Goal: Book appointment/travel/reservation

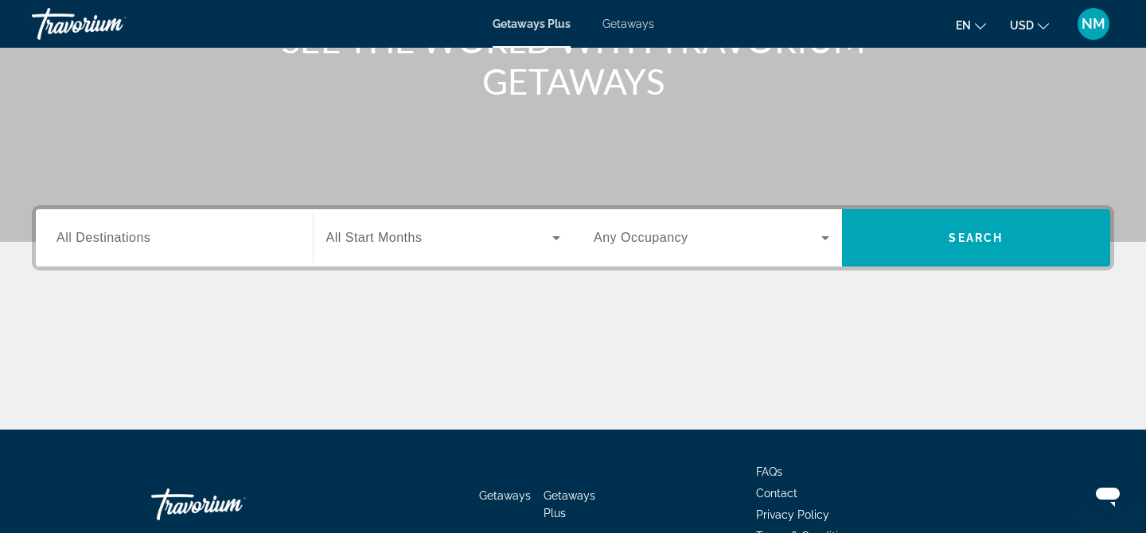
scroll to position [241, 0]
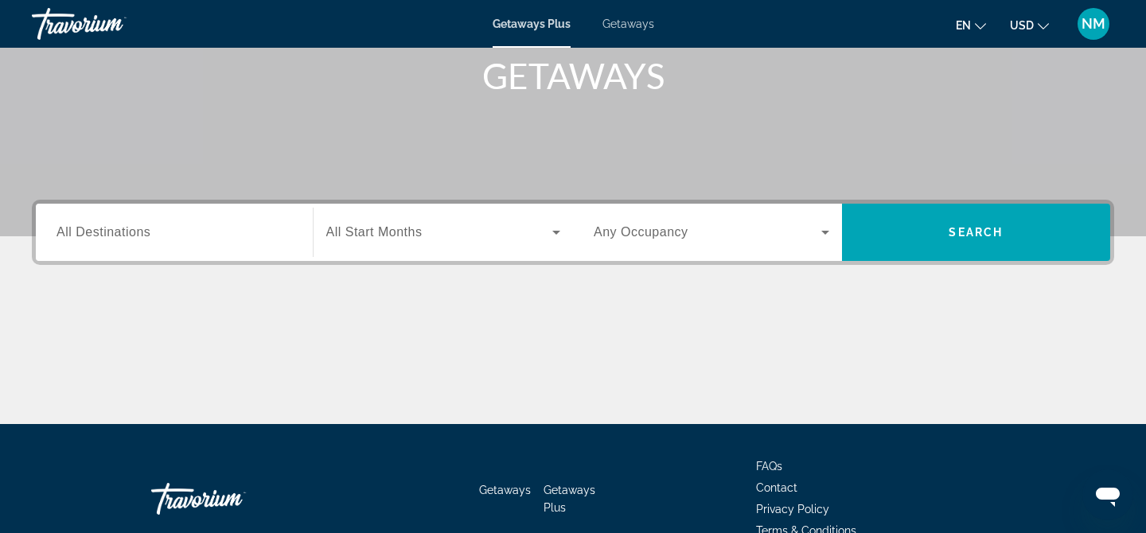
click at [140, 239] on span "All Destinations" at bounding box center [103, 232] width 94 height 14
click at [140, 239] on input "Destination All Destinations" at bounding box center [173, 233] width 235 height 19
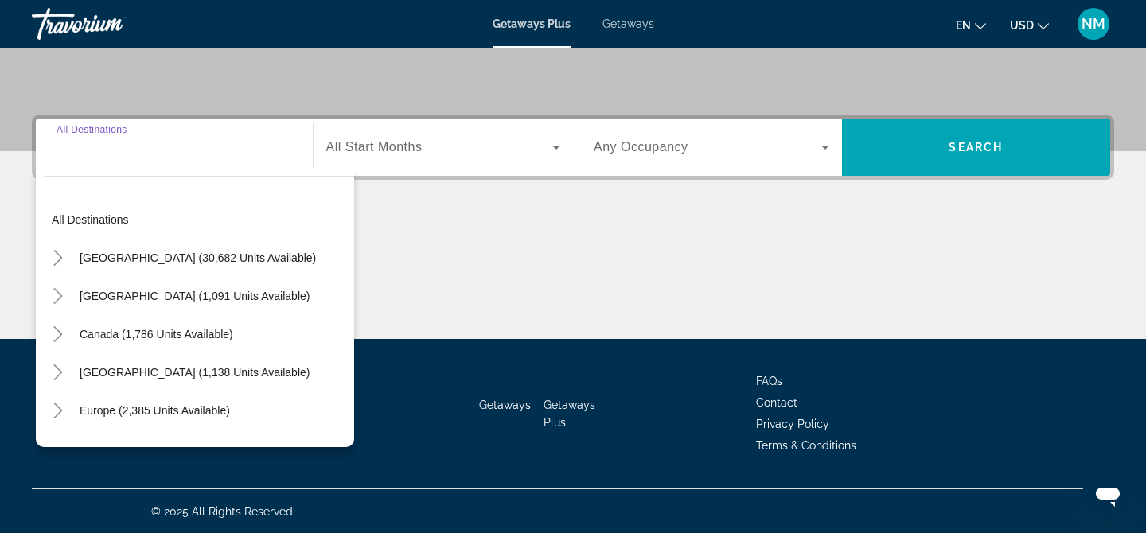
scroll to position [327, 0]
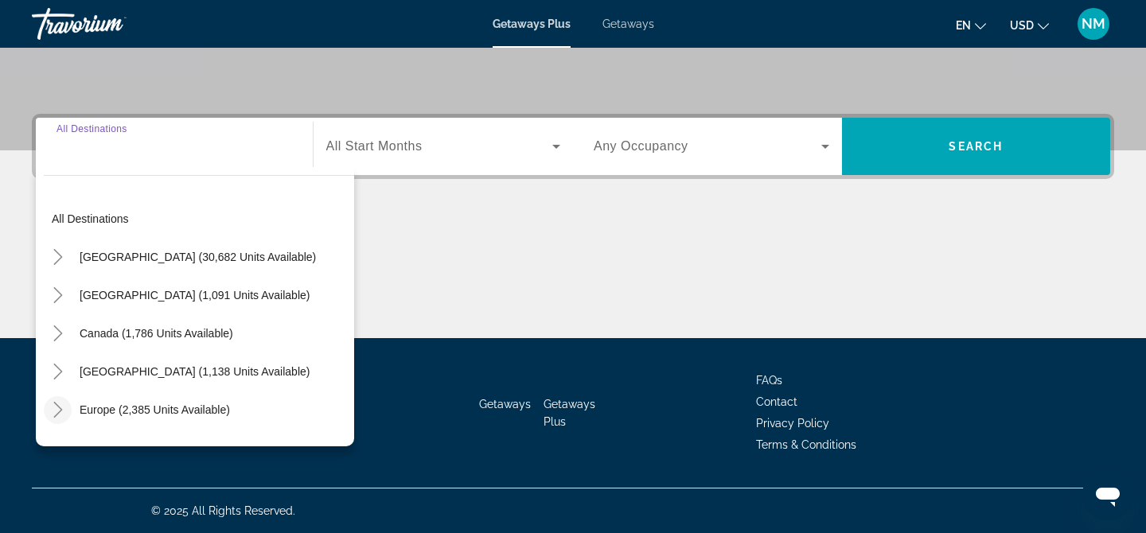
click at [60, 411] on icon "Toggle Europe (2,385 units available)" at bounding box center [58, 410] width 16 height 16
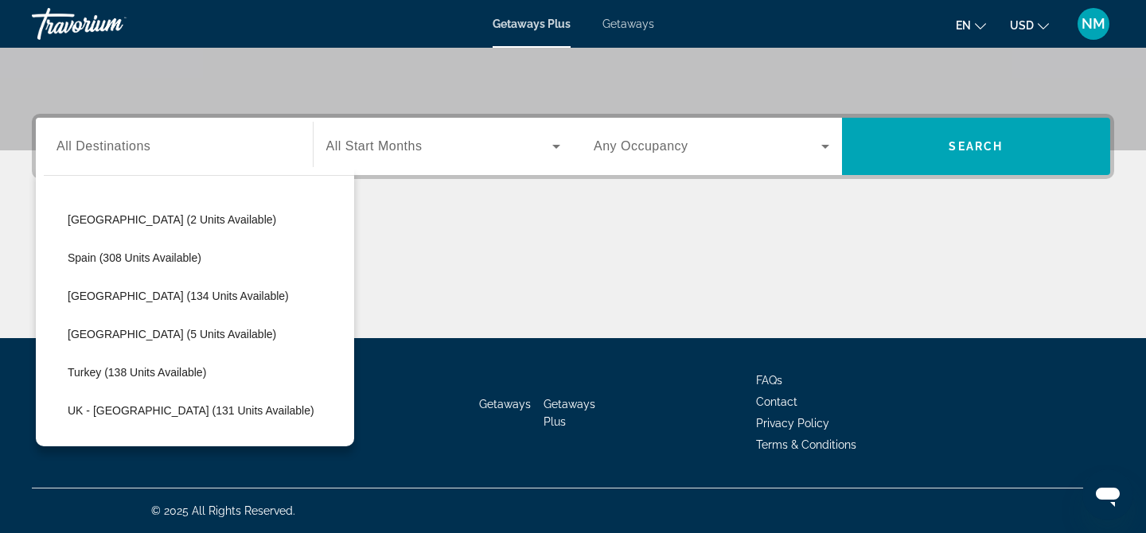
scroll to position [945, 0]
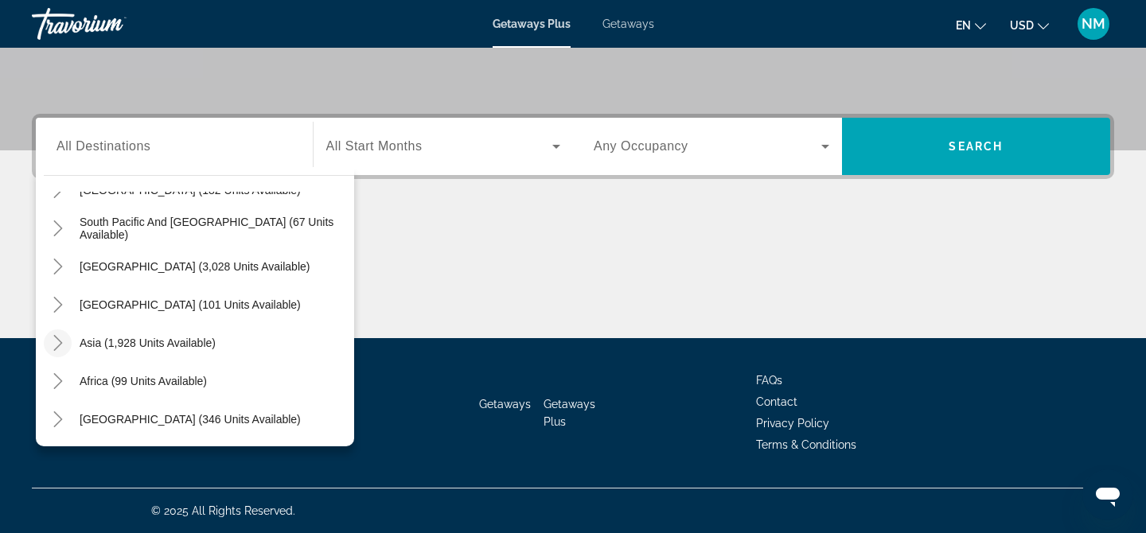
click at [59, 345] on icon "Toggle Asia (1,928 units available)" at bounding box center [57, 343] width 9 height 16
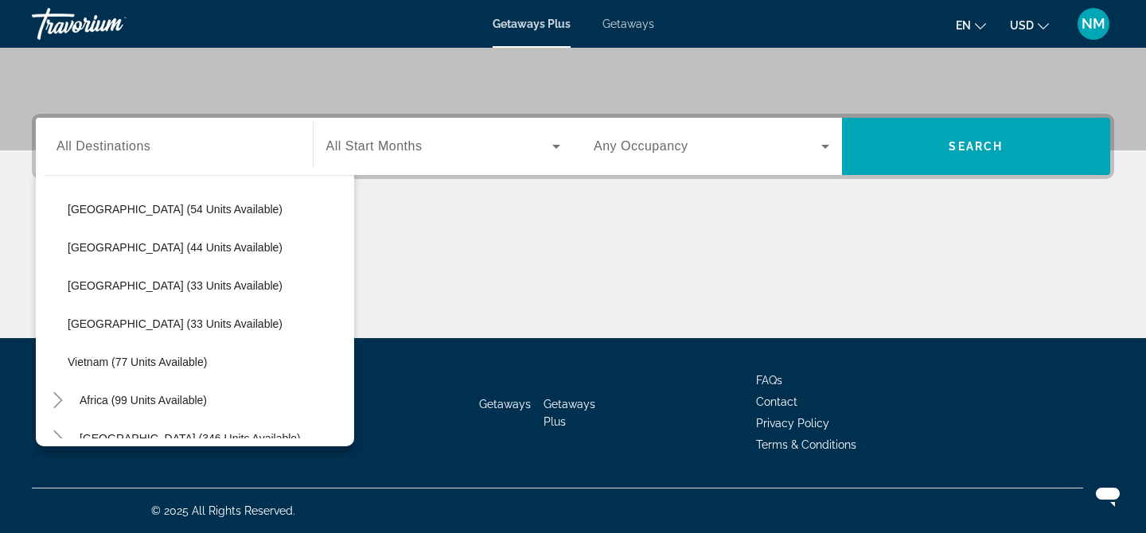
scroll to position [1327, 0]
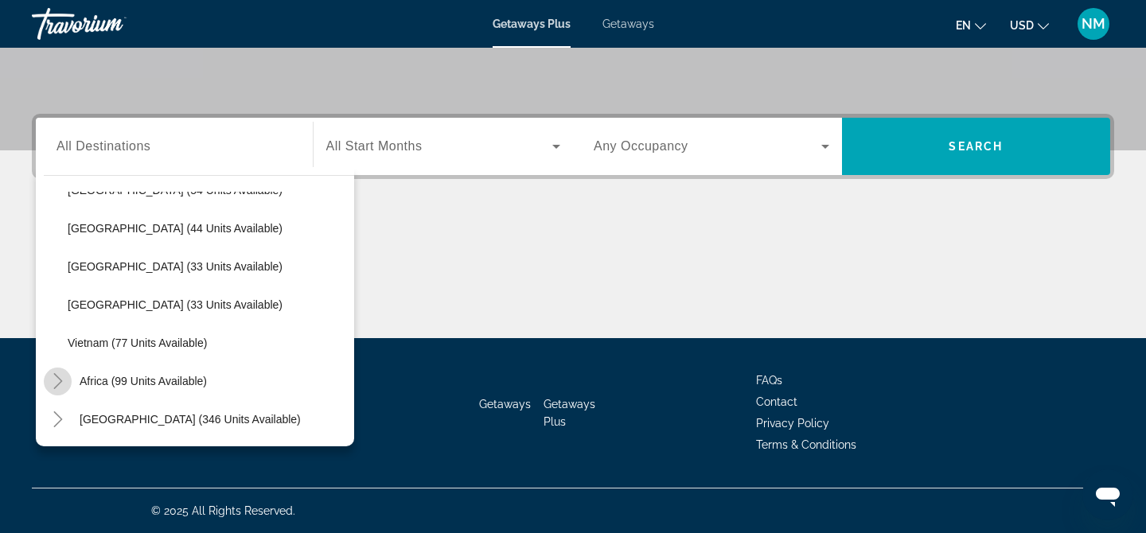
click at [64, 383] on icon "Toggle Africa (99 units available)" at bounding box center [58, 381] width 16 height 16
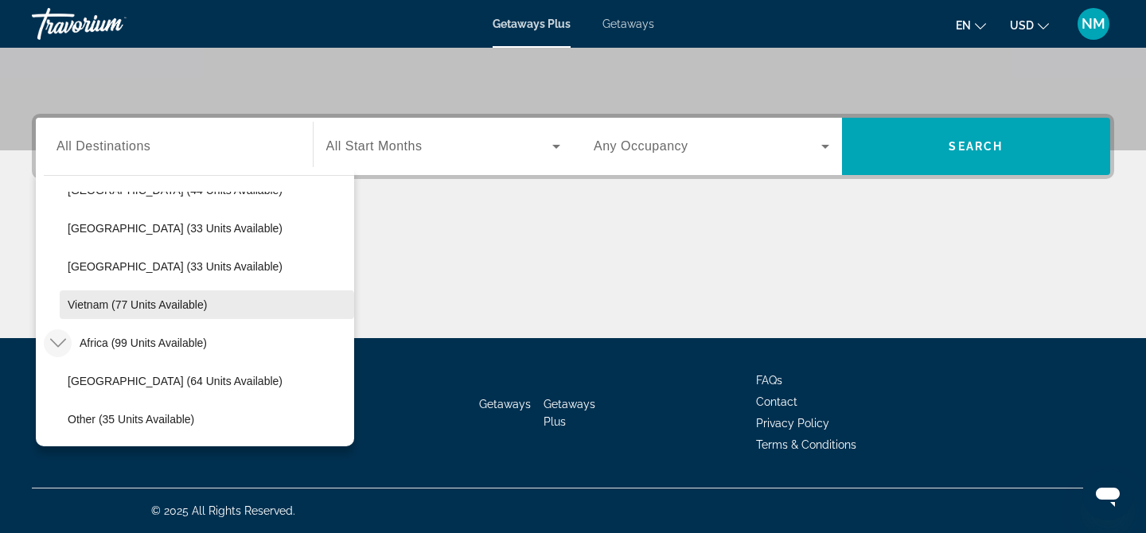
scroll to position [1403, 0]
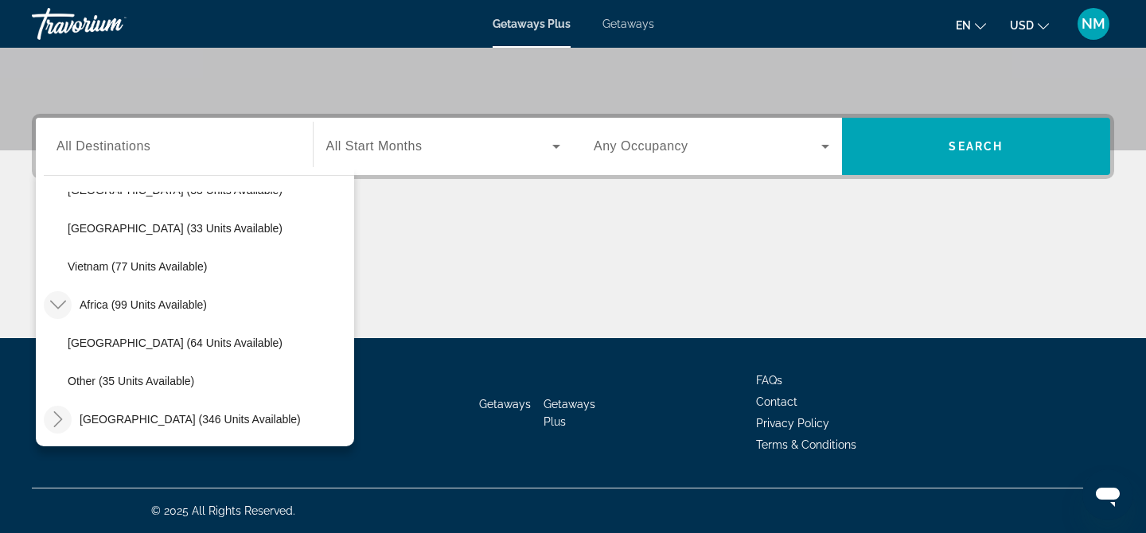
click at [64, 408] on mat-icon "Toggle Middle East (346 units available)" at bounding box center [58, 420] width 28 height 28
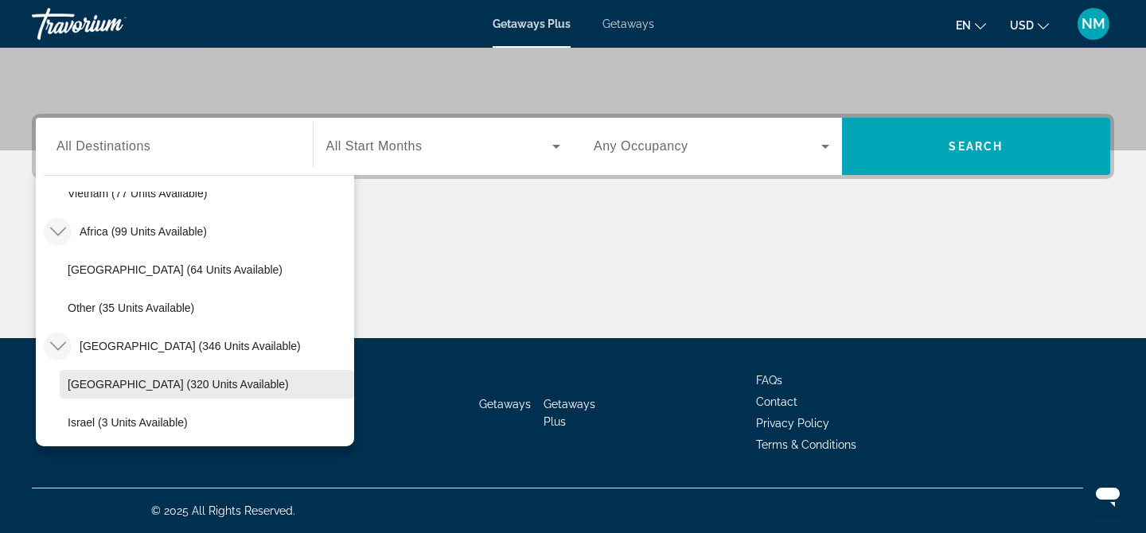
scroll to position [1468, 0]
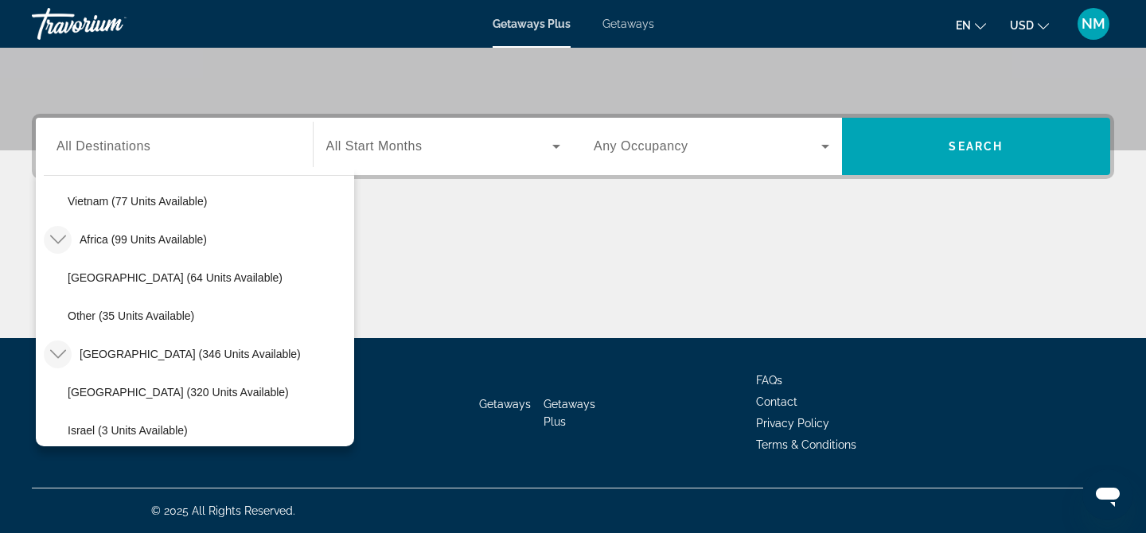
click at [452, 315] on div "Main content" at bounding box center [573, 278] width 1082 height 119
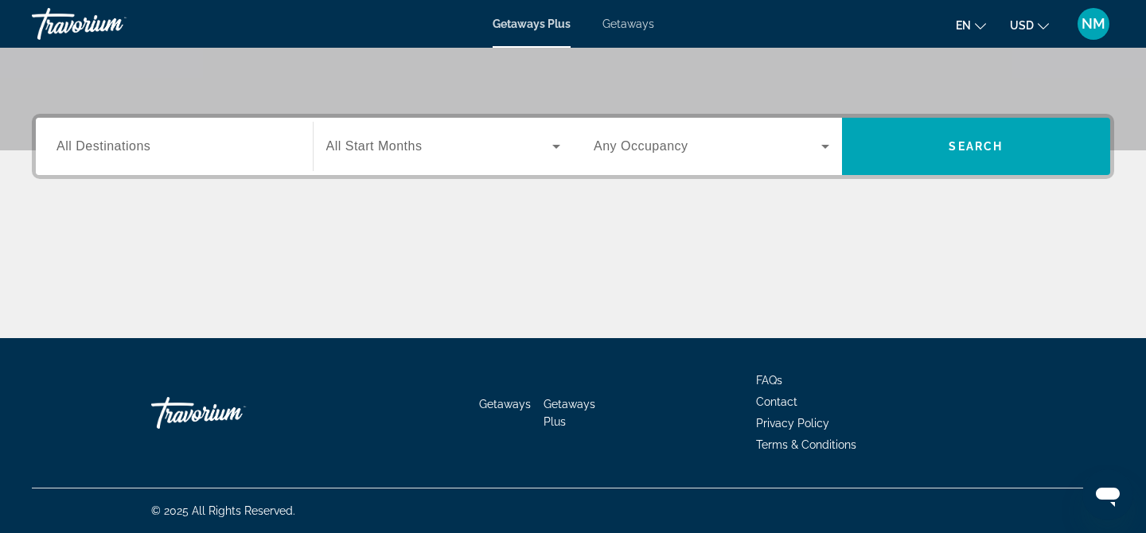
click at [169, 130] on div "Search widget" at bounding box center [173, 146] width 235 height 45
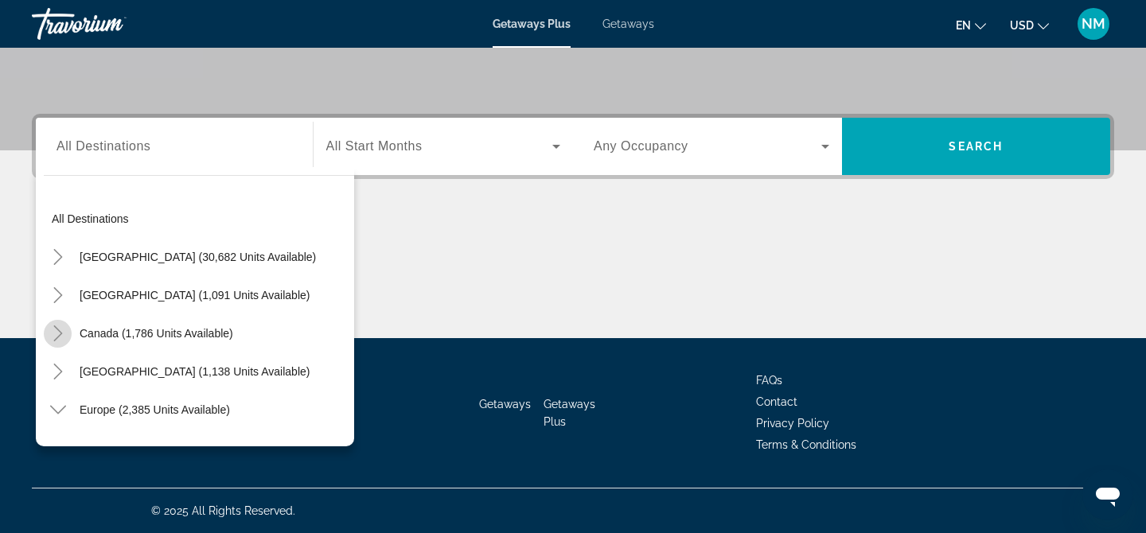
click at [64, 336] on icon "Toggle Canada (1,786 units available)" at bounding box center [58, 333] width 16 height 16
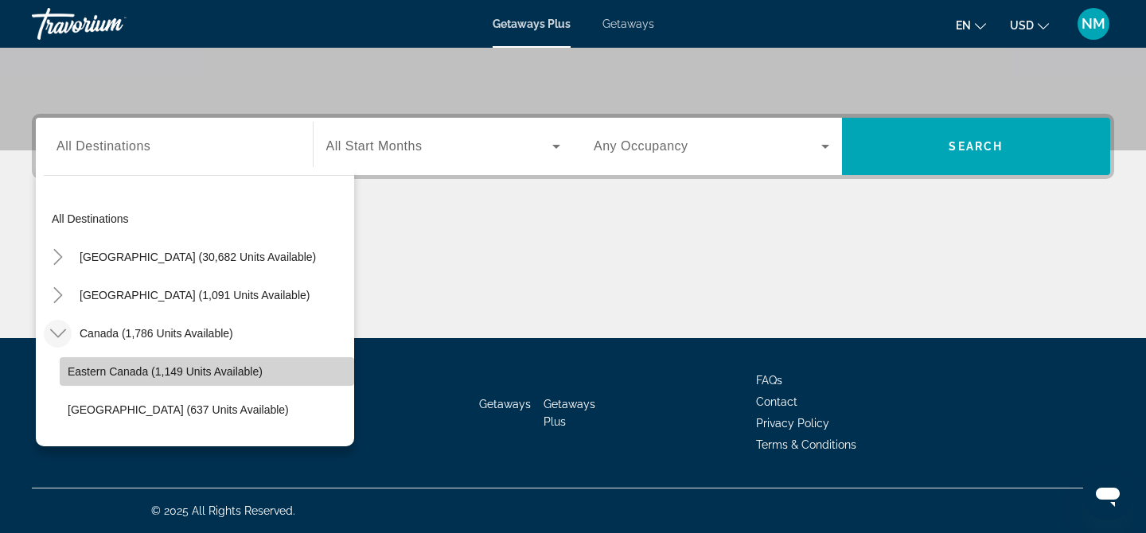
click at [87, 360] on span "Search widget" at bounding box center [207, 371] width 294 height 38
type input "**********"
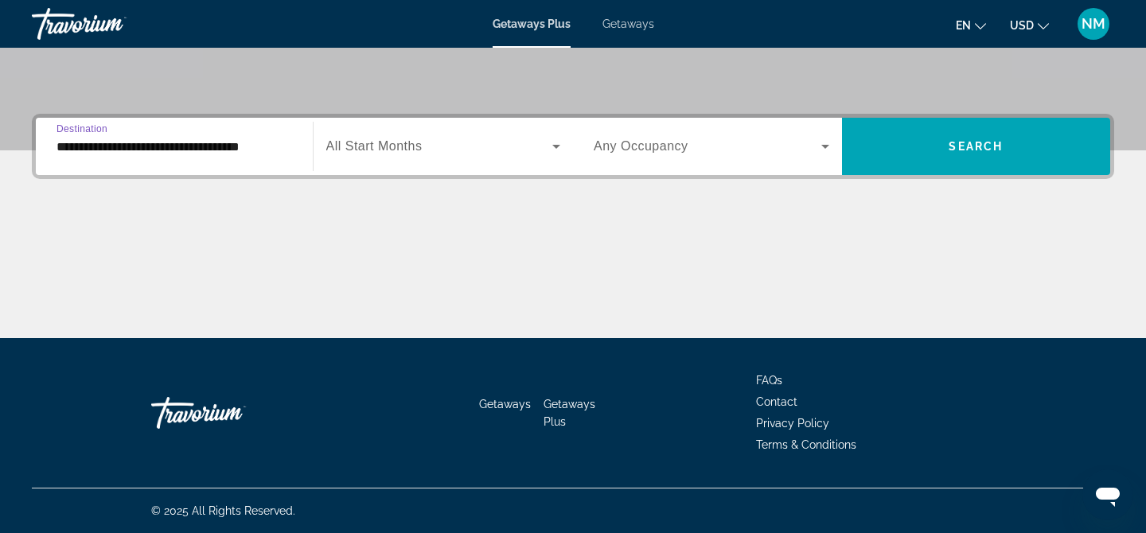
click at [405, 161] on div "Search widget" at bounding box center [443, 146] width 235 height 45
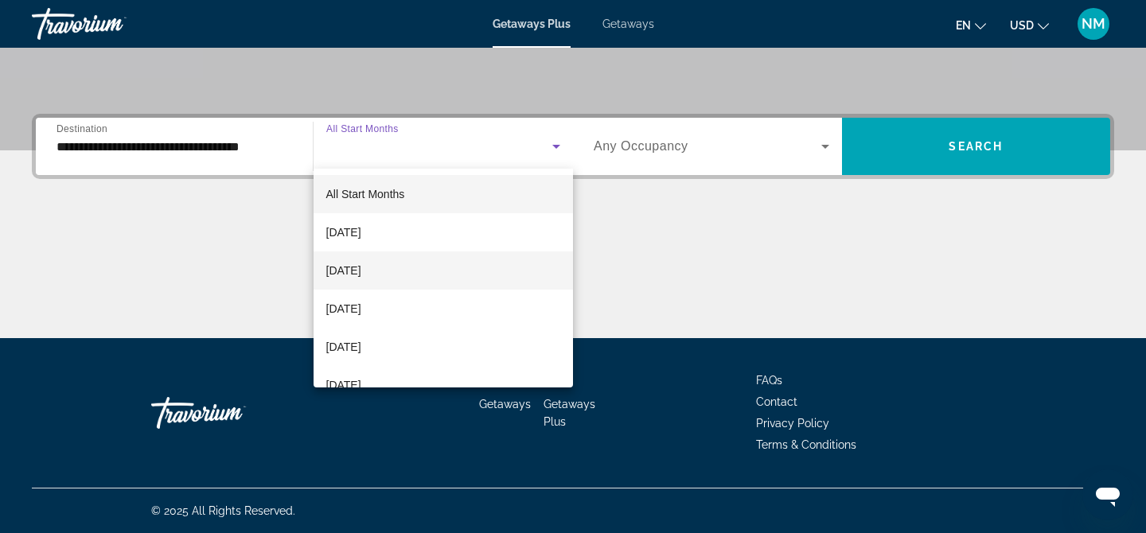
click at [361, 266] on span "[DATE]" at bounding box center [343, 270] width 35 height 19
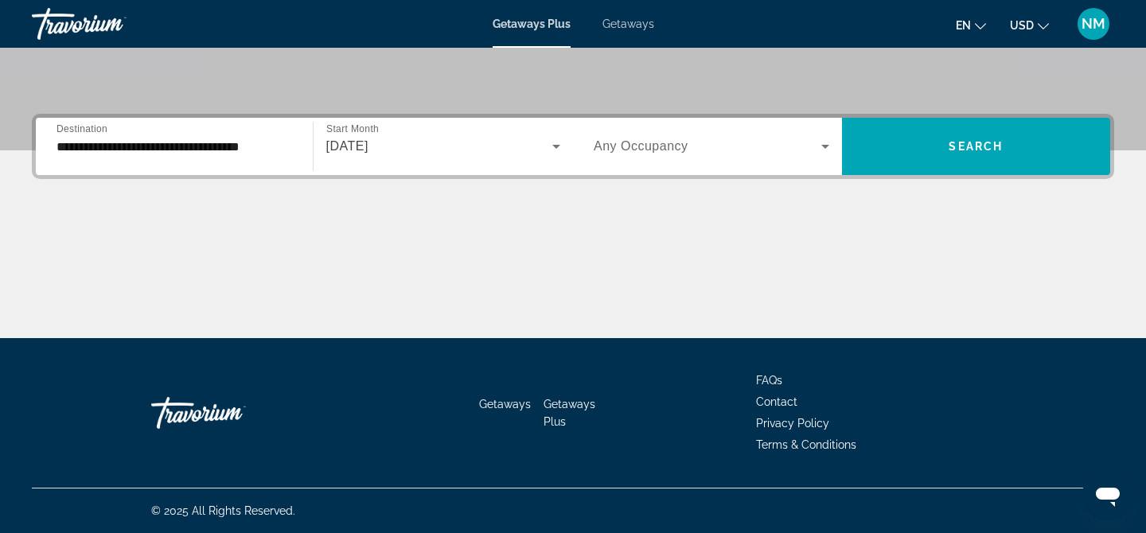
click at [776, 156] on div "Search widget" at bounding box center [710, 146] width 235 height 45
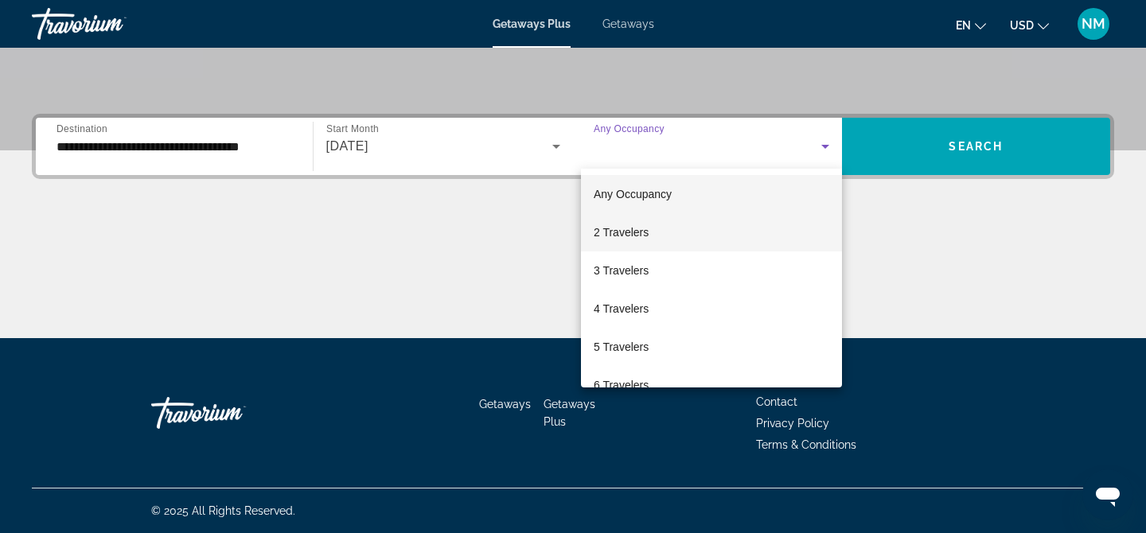
click at [722, 237] on mat-option "2 Travelers" at bounding box center [711, 232] width 261 height 38
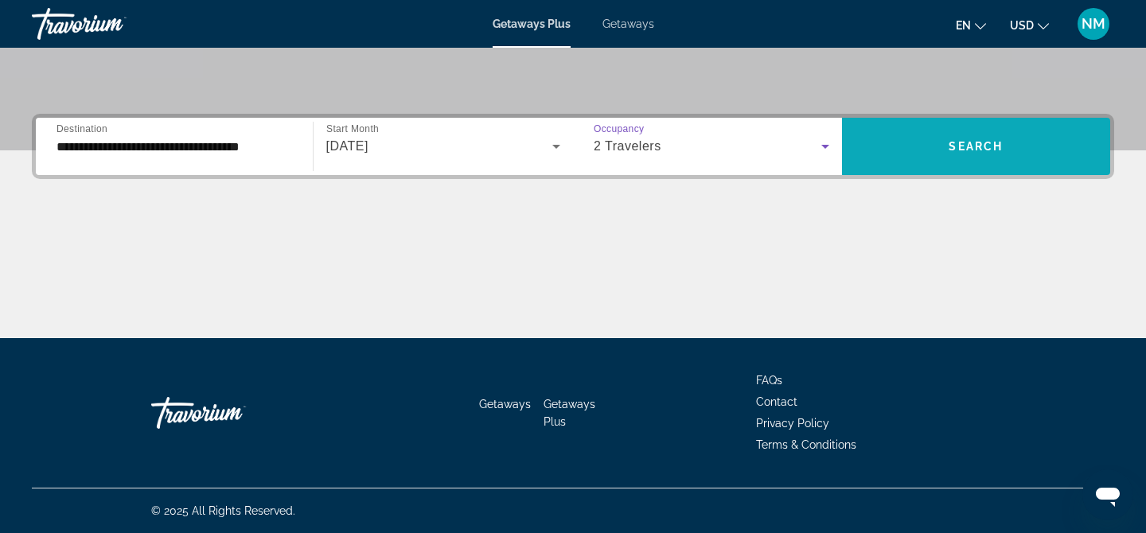
click at [951, 144] on span "Search" at bounding box center [975, 146] width 54 height 13
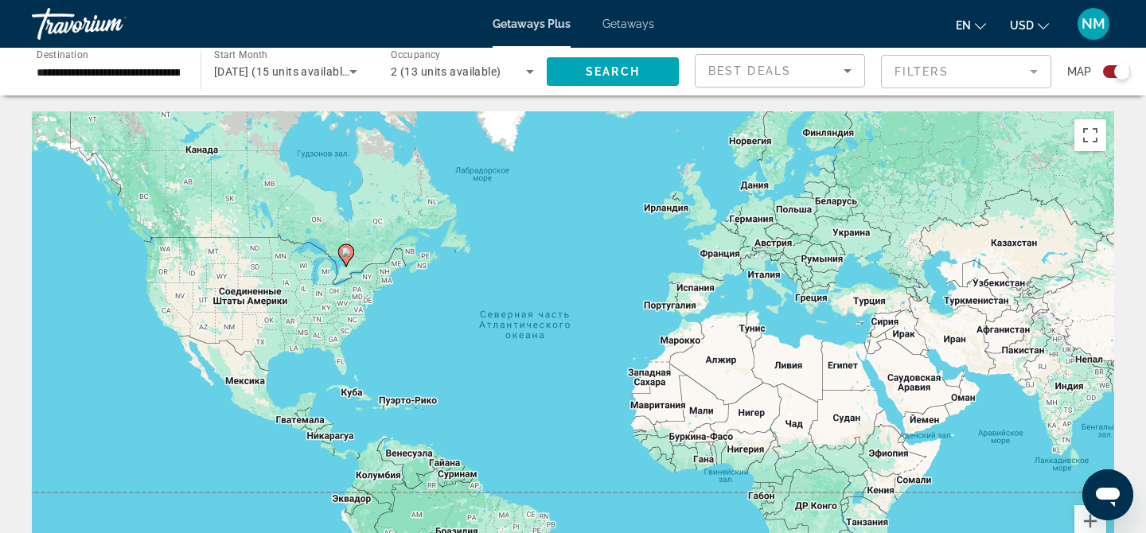
click at [347, 247] on icon "Main content" at bounding box center [346, 255] width 14 height 21
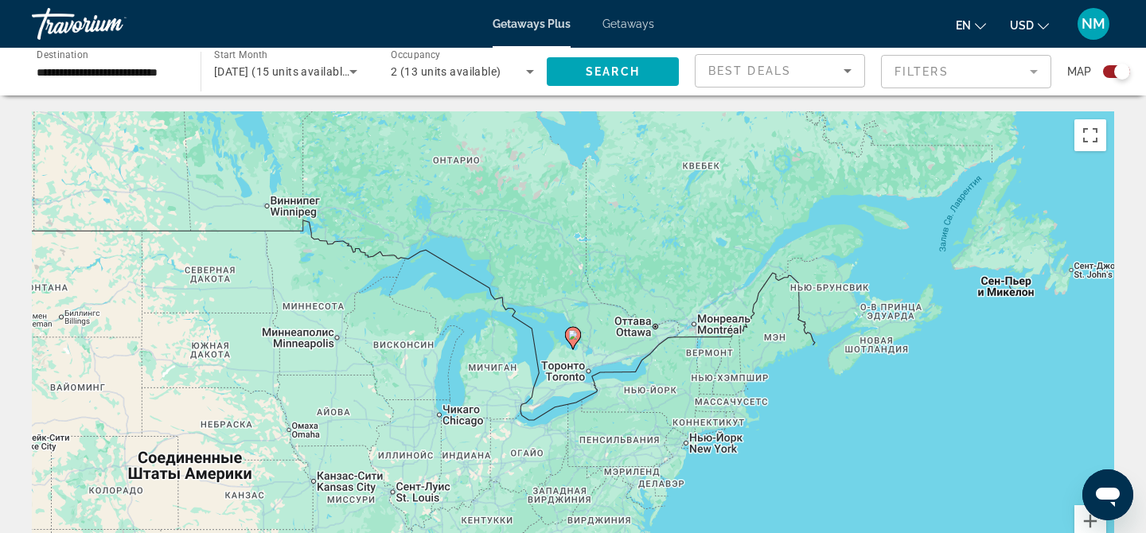
click at [578, 344] on gmp-advanced-marker "Main content" at bounding box center [573, 338] width 16 height 24
type input "**********"
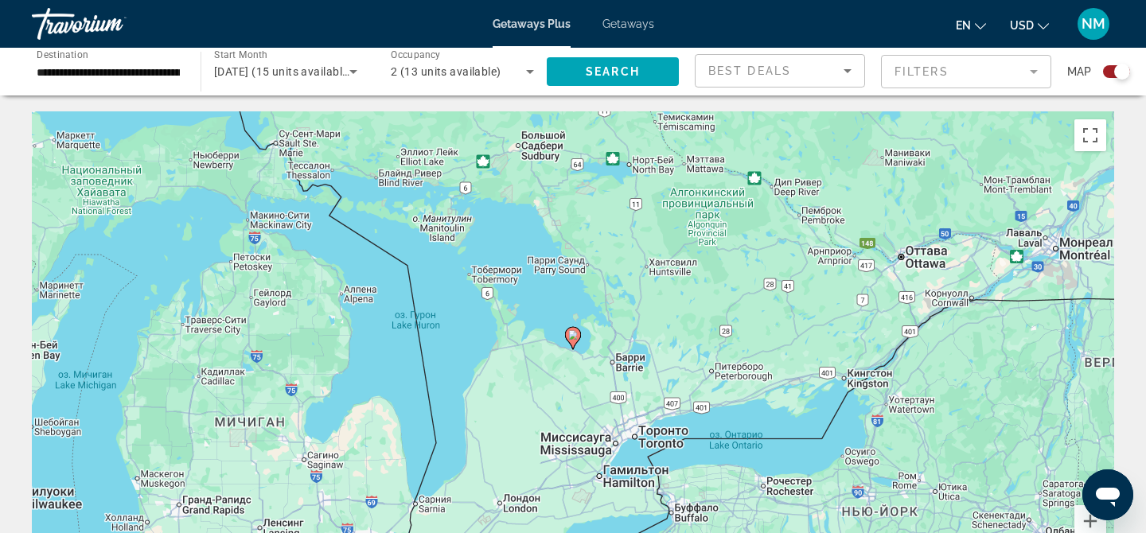
click at [576, 336] on image "Main content" at bounding box center [573, 335] width 10 height 10
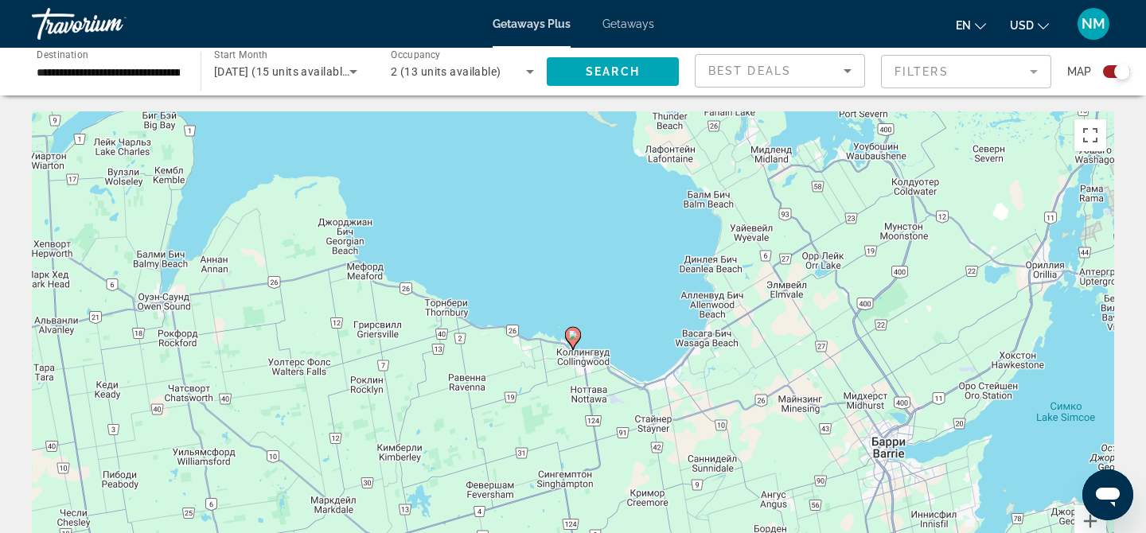
click at [577, 337] on image "Main content" at bounding box center [573, 335] width 10 height 10
